Goal: Navigation & Orientation: Find specific page/section

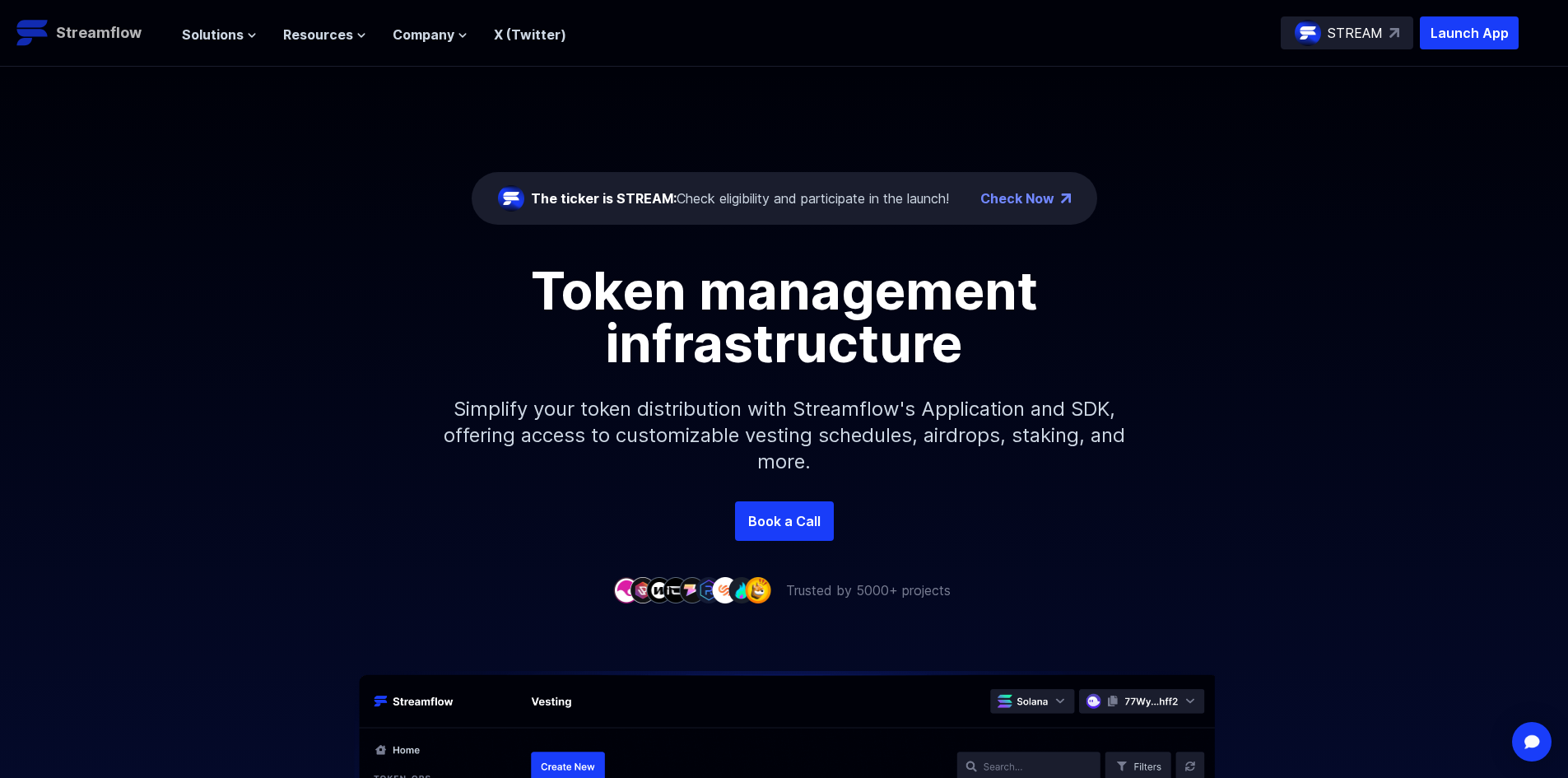
click at [136, 38] on p "Streamflow" at bounding box center [98, 33] width 85 height 23
click at [231, 33] on span "Solutions" at bounding box center [213, 34] width 62 height 19
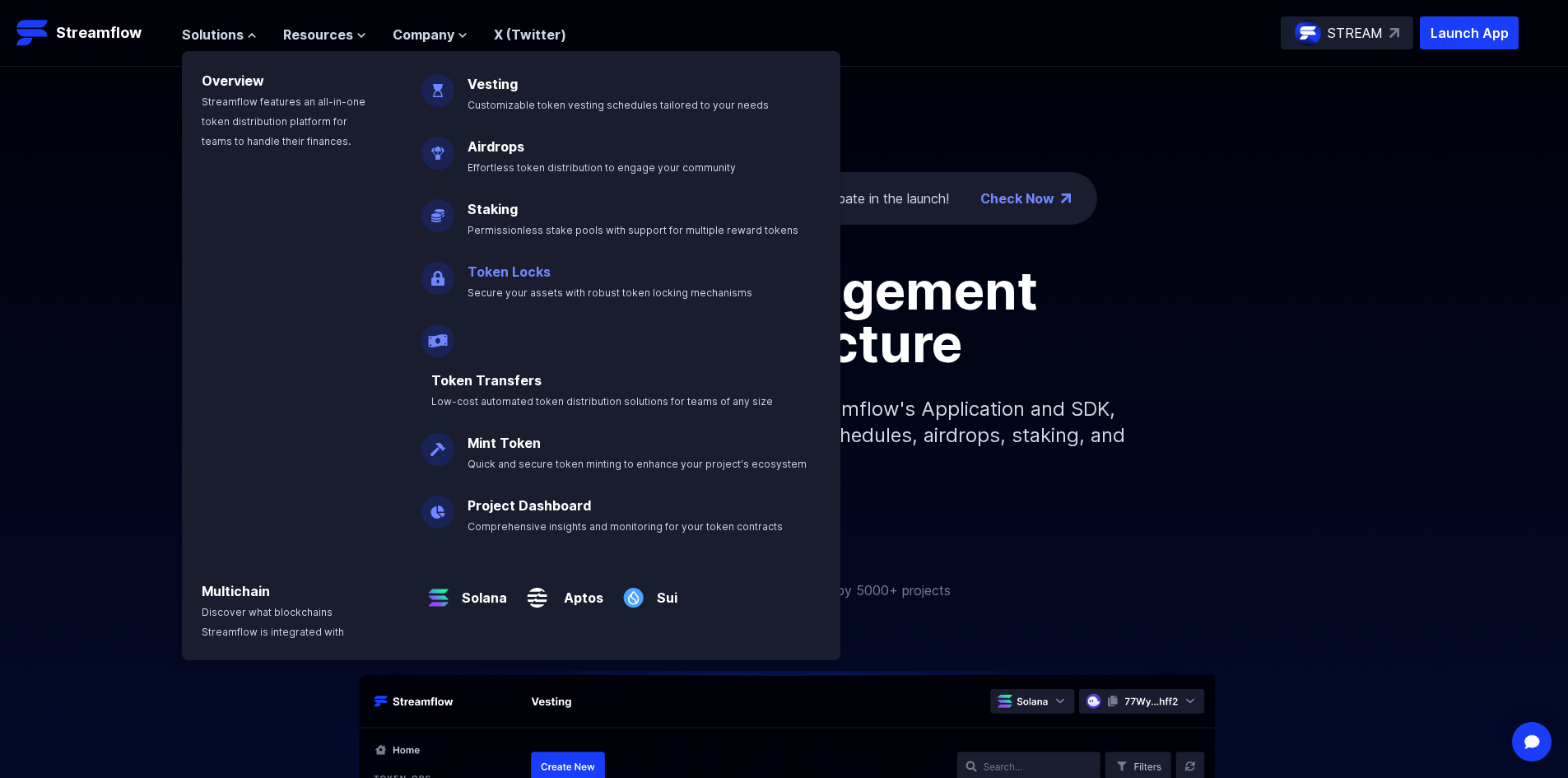
click at [512, 277] on link "Token Locks" at bounding box center [509, 272] width 83 height 17
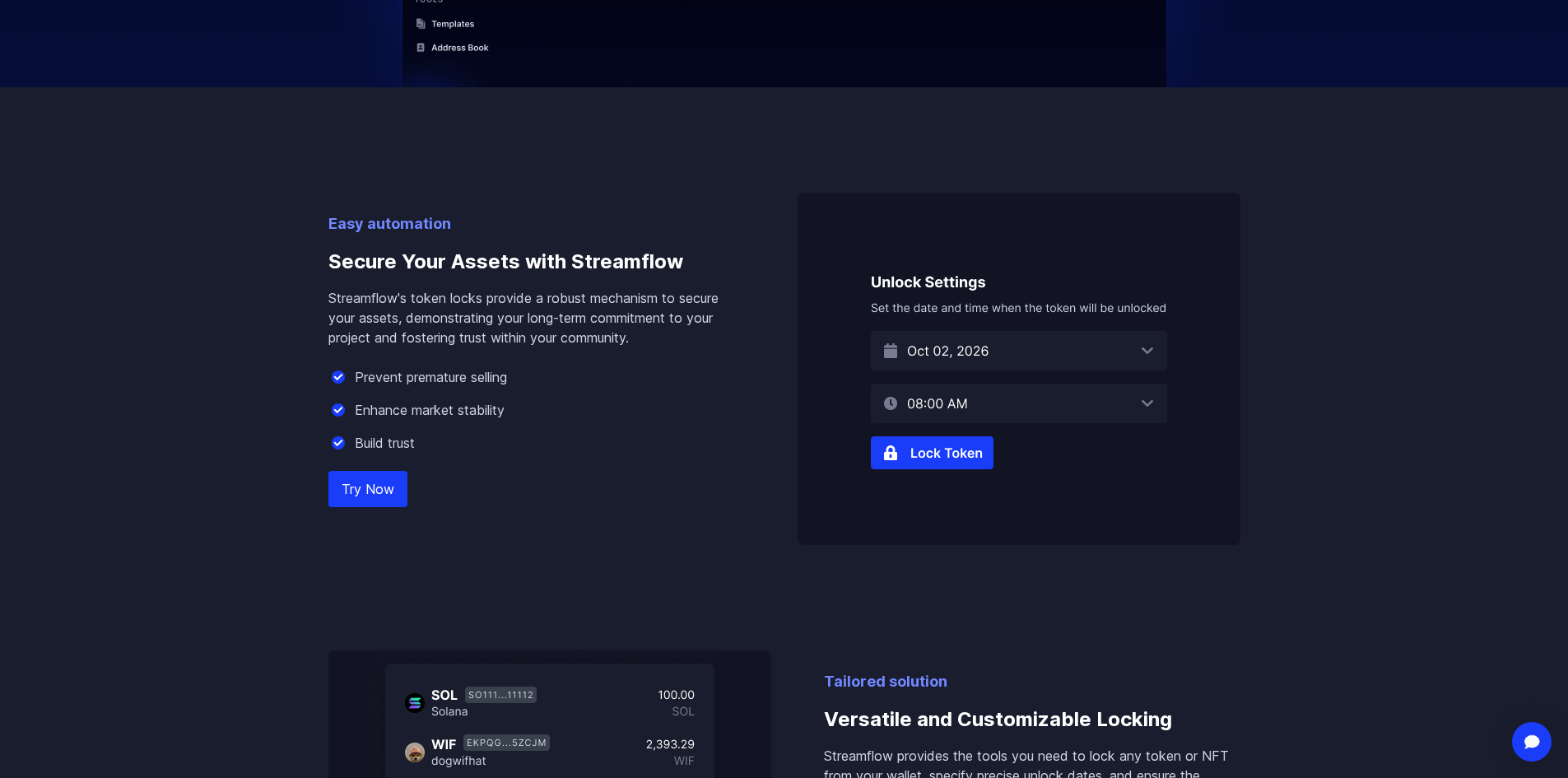
scroll to position [905, 0]
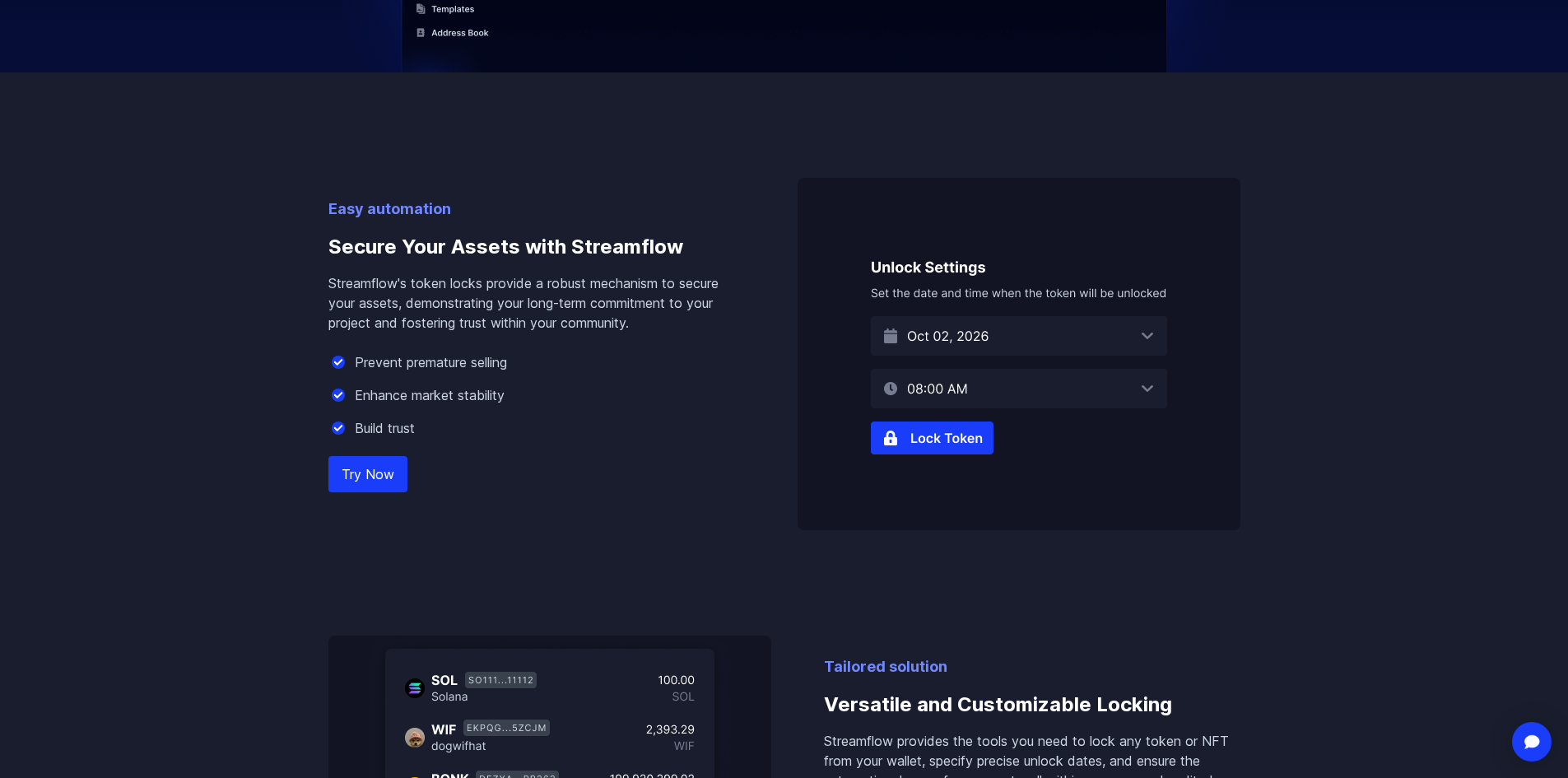
click at [929, 444] on img at bounding box center [1020, 353] width 443 height 353
click at [394, 474] on link "Try Now" at bounding box center [368, 474] width 79 height 36
